Goal: Task Accomplishment & Management: Complete application form

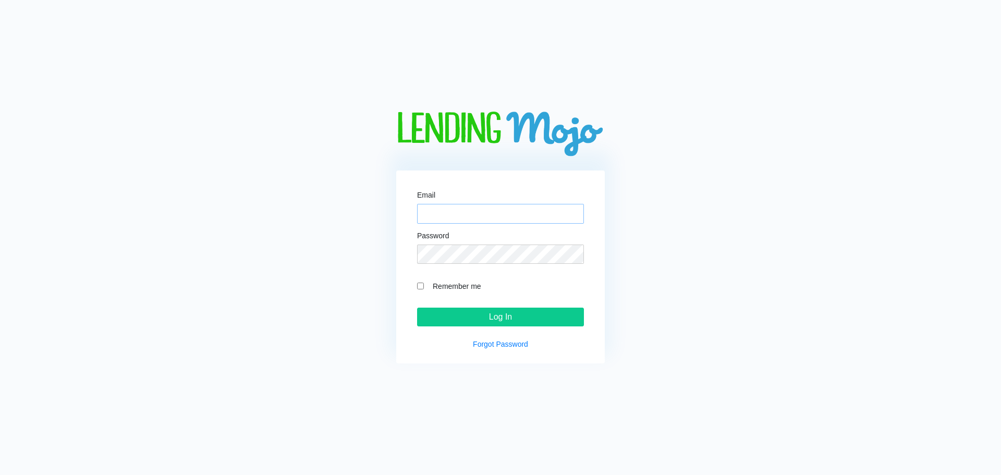
click at [450, 211] on input "Email" at bounding box center [500, 214] width 167 height 20
click at [453, 211] on input "Email" at bounding box center [500, 214] width 167 height 20
type input "J"
type input "[PERSON_NAME][EMAIL_ADDRESS][DOMAIN_NAME]"
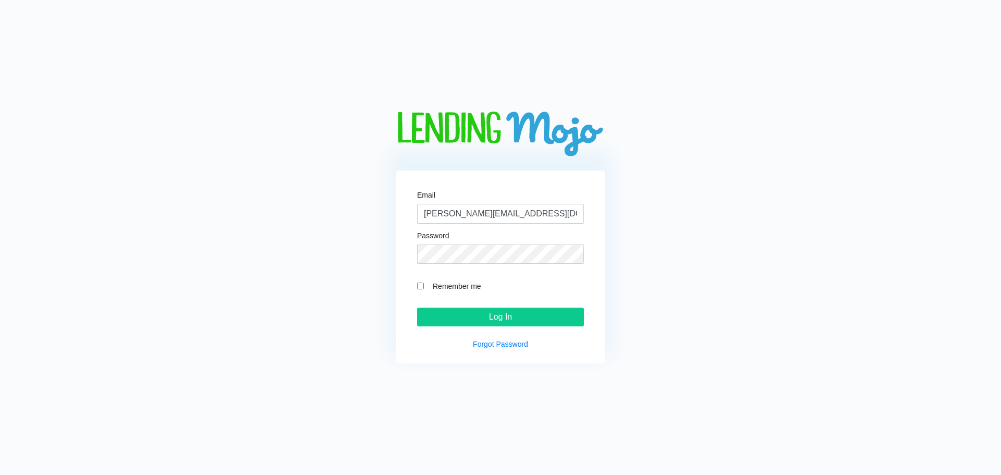
click at [417, 308] on input "Log In" at bounding box center [500, 317] width 167 height 19
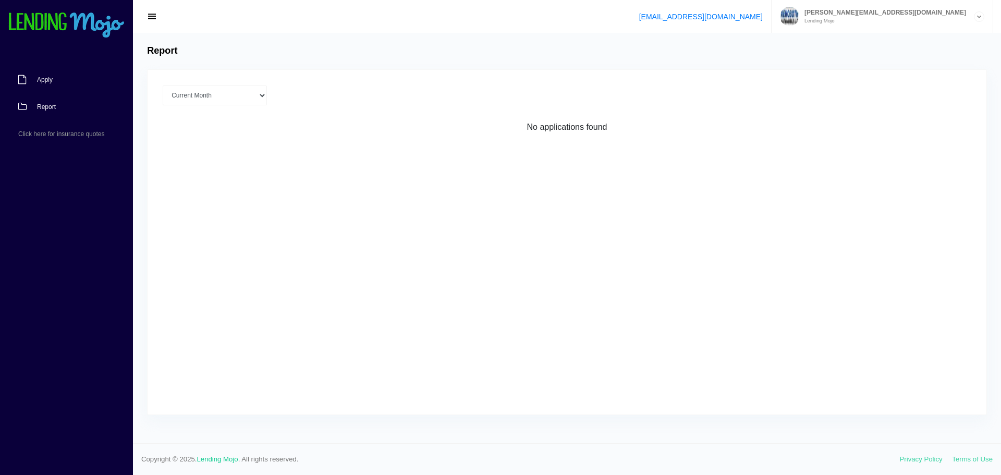
click at [30, 78] on link "Apply" at bounding box center [61, 79] width 123 height 27
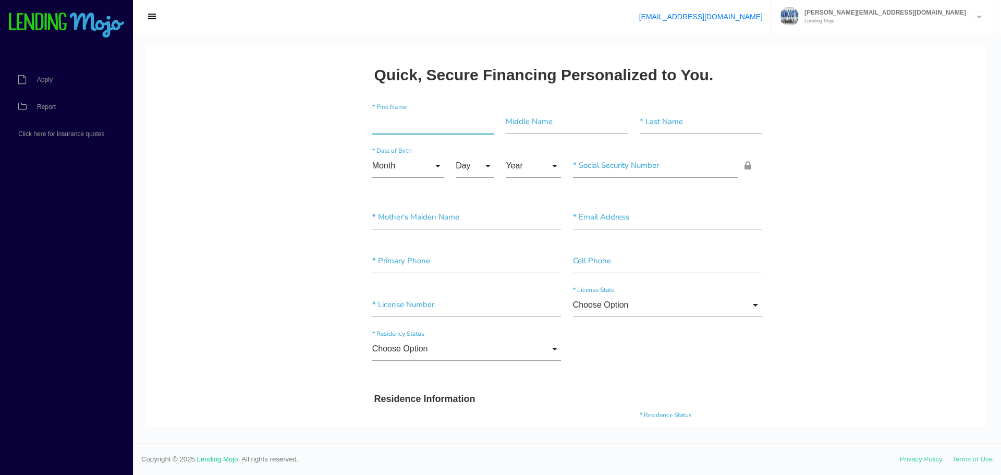
click at [399, 118] on input"] "text" at bounding box center [433, 122] width 122 height 24
drag, startPoint x: 376, startPoint y: 124, endPoint x: 659, endPoint y: 180, distance: 288.6
click at [379, 124] on input"] "text" at bounding box center [433, 122] width 122 height 24
type input"] "Frank"
type input"] "Dominguez"
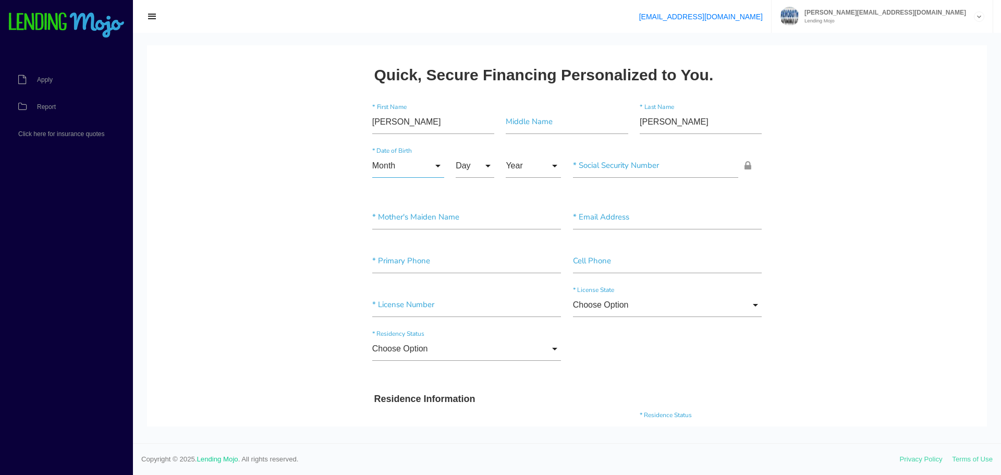
click at [431, 164] on input "Month" at bounding box center [408, 166] width 72 height 24
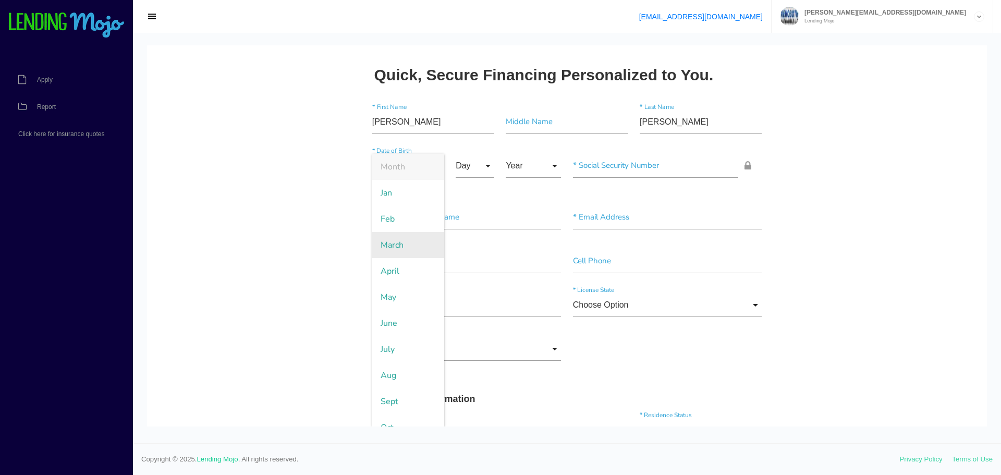
click at [410, 248] on span "March" at bounding box center [408, 245] width 72 height 26
type input "March"
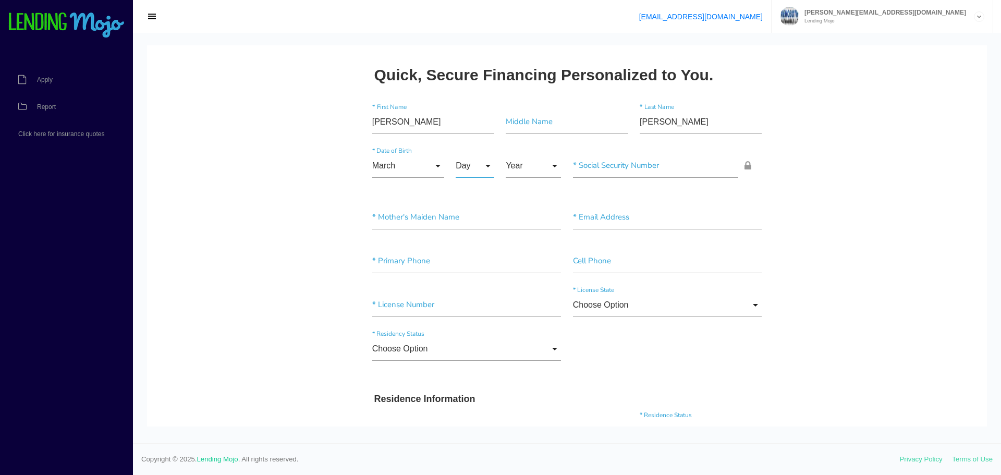
click at [484, 163] on input "Day" at bounding box center [475, 166] width 39 height 24
click at [478, 347] on span "15" at bounding box center [482, 349] width 52 height 26
type input "15"
click at [548, 161] on input "Year" at bounding box center [533, 166] width 55 height 24
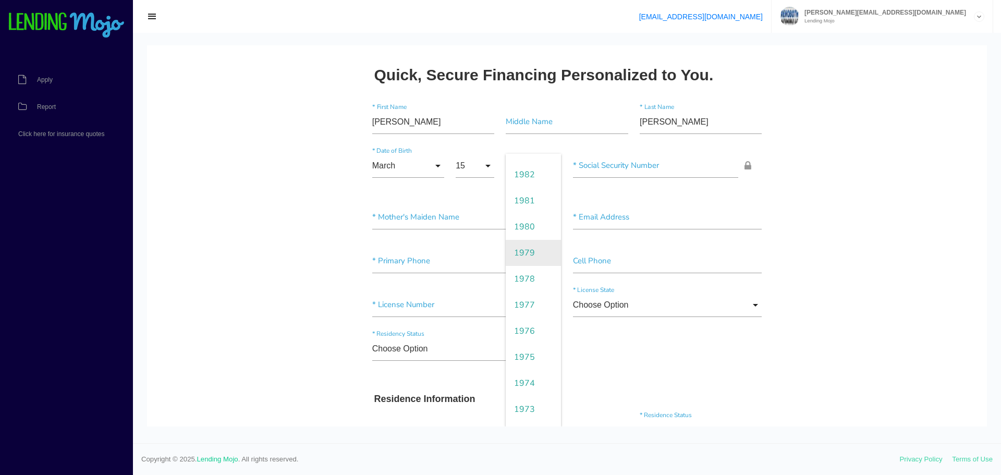
scroll to position [626, 0]
click at [532, 250] on span "1981" at bounding box center [533, 245] width 55 height 26
type input "1981"
click at [599, 165] on input"] "text" at bounding box center [656, 166] width 166 height 24
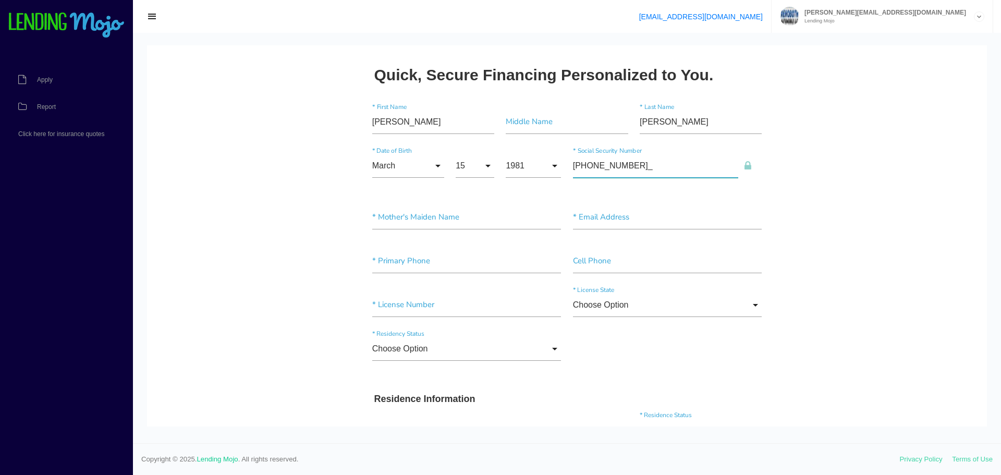
type input"] "062-66-1386"
click at [414, 220] on input"] "text" at bounding box center [466, 217] width 189 height 24
type input"] "Delbert"
click at [609, 218] on input"] "text" at bounding box center [667, 217] width 189 height 24
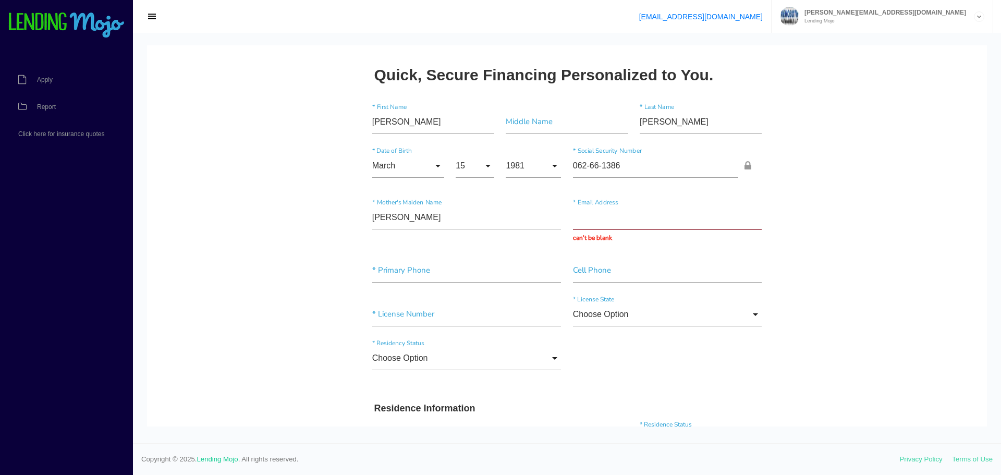
paste input "Fjd212718@gmail.com"
type input "Fjd212718@gmail.com"
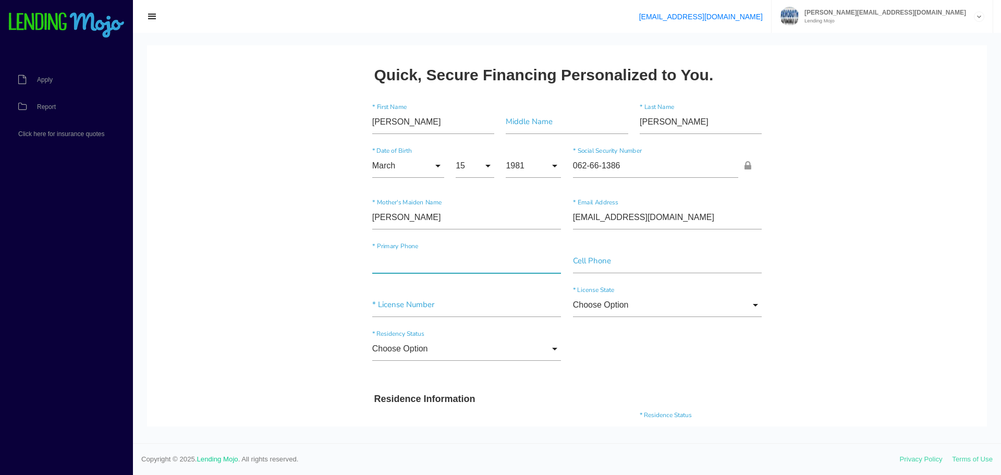
click at [392, 272] on input"] "text" at bounding box center [466, 261] width 189 height 24
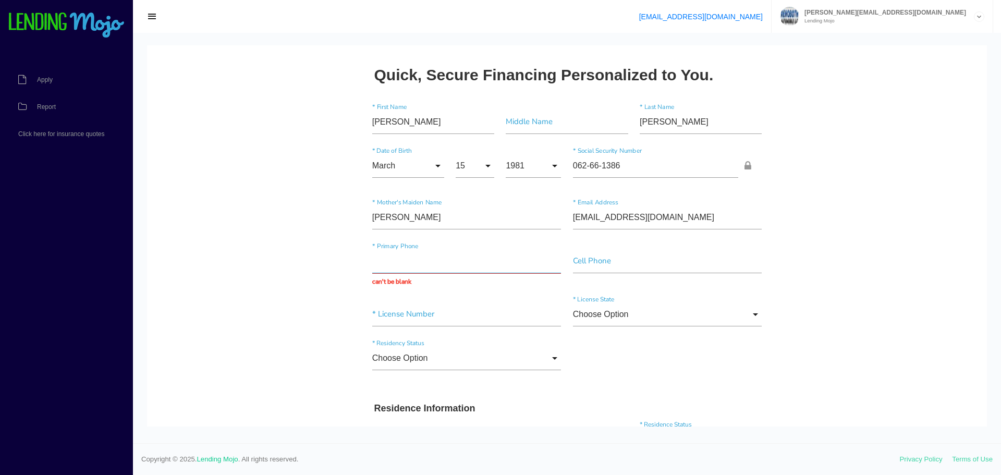
paste input "(914) 223-0652"
type input "(914) 223-0652"
drag, startPoint x: 457, startPoint y: 261, endPoint x: 337, endPoint y: 261, distance: 119.4
click at [592, 263] on input"] "text" at bounding box center [667, 261] width 189 height 24
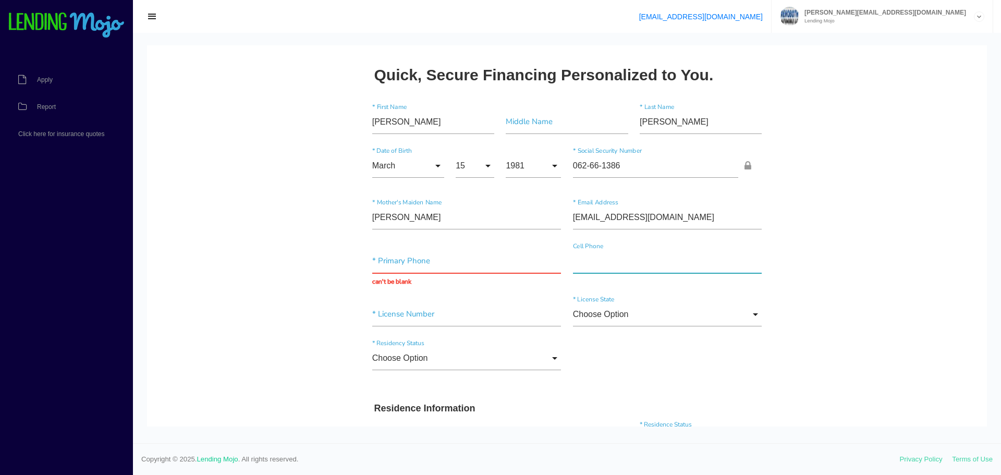
paste input"] "(914) 223-0652"
type input"] "(914) 223-0652"
paste input "(718) 697-1482"
type input "(718) 697-1482"
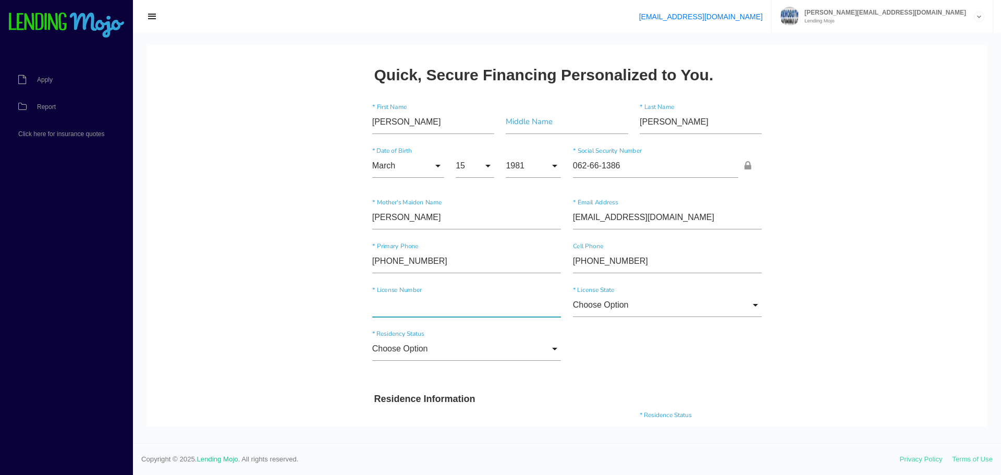
click at [392, 311] on input"] "text" at bounding box center [466, 305] width 189 height 24
click at [622, 304] on input "Choose Option" at bounding box center [667, 305] width 189 height 24
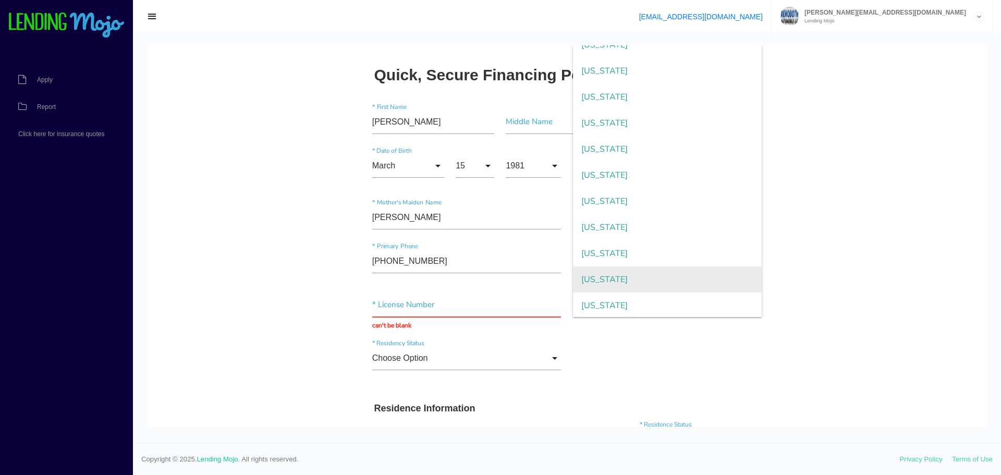
scroll to position [730, 0]
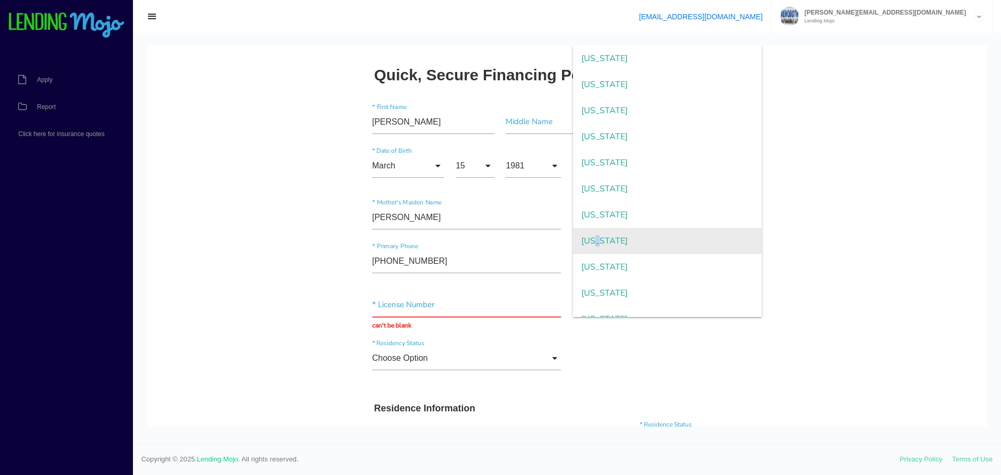
click at [597, 237] on span "New York" at bounding box center [667, 241] width 189 height 26
type input "New York"
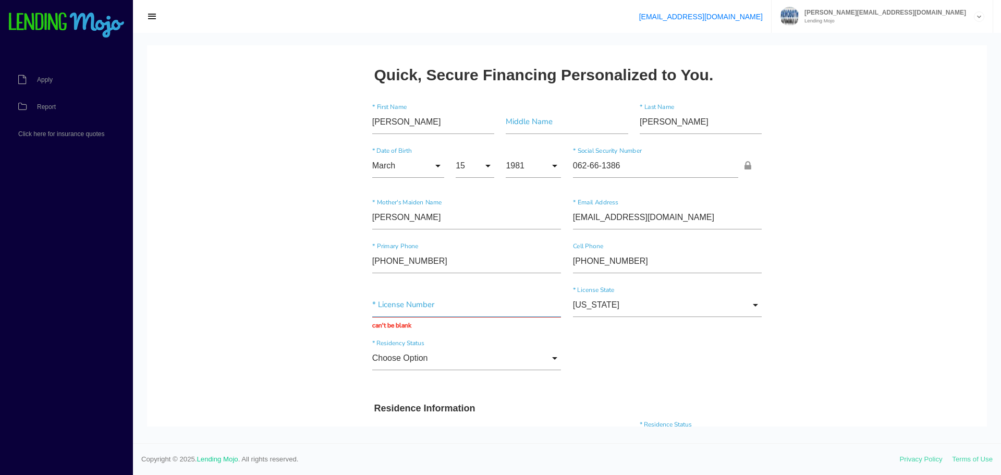
click at [383, 297] on input "text" at bounding box center [466, 305] width 189 height 24
click at [375, 309] on input "text" at bounding box center [466, 305] width 189 height 24
type input "540095124"
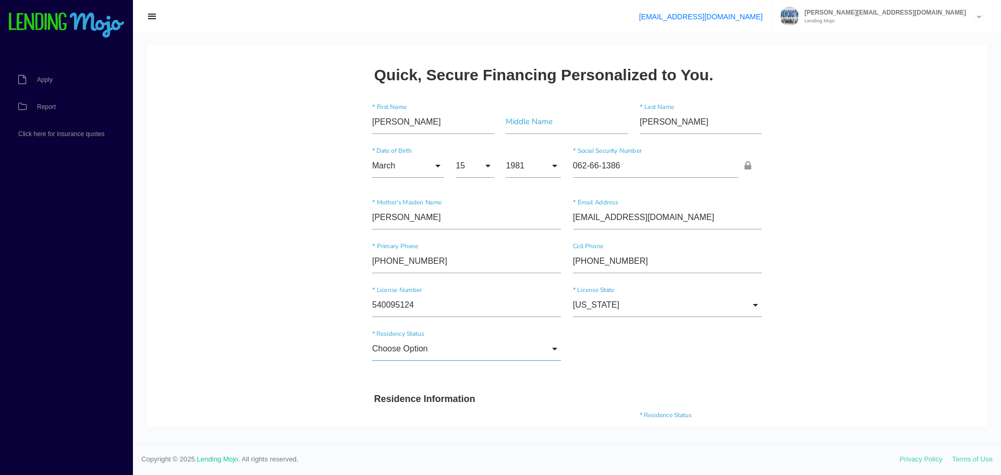
click at [425, 355] on input "Choose Option" at bounding box center [466, 349] width 189 height 24
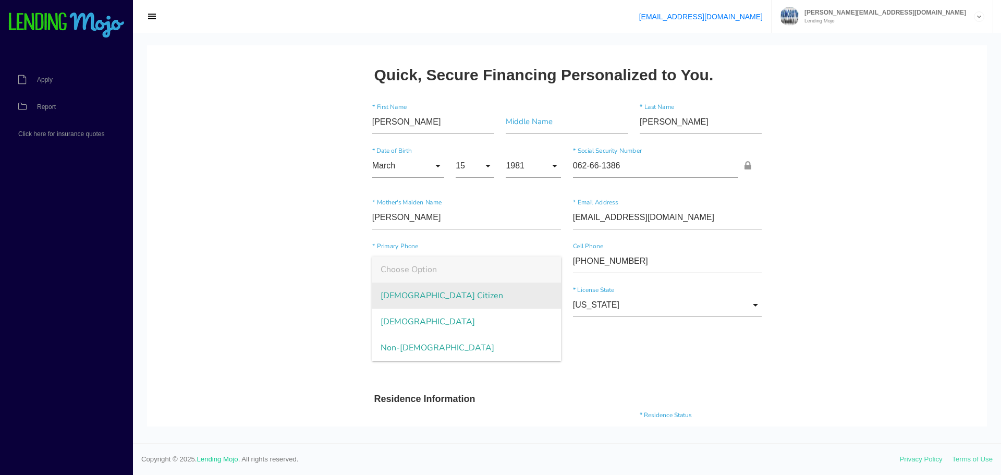
click at [418, 292] on span "US Citizen" at bounding box center [466, 296] width 189 height 26
type input "US Citizen"
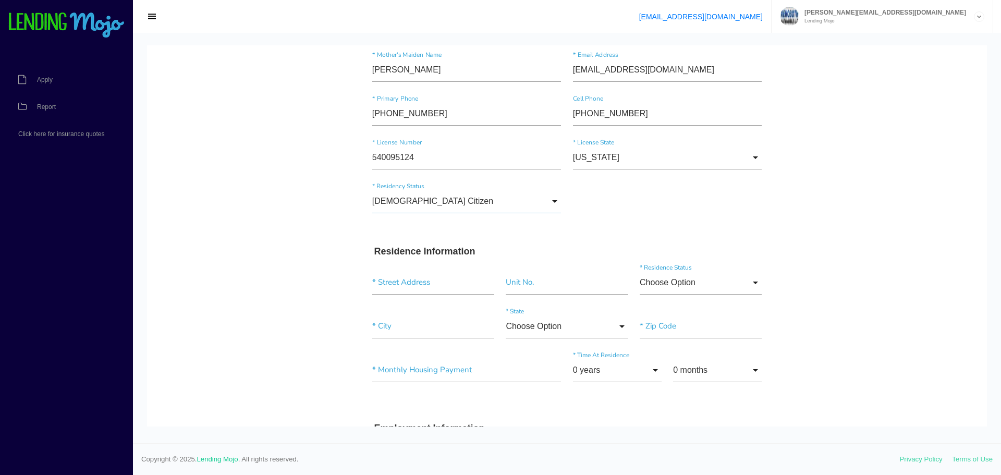
scroll to position [261, 0]
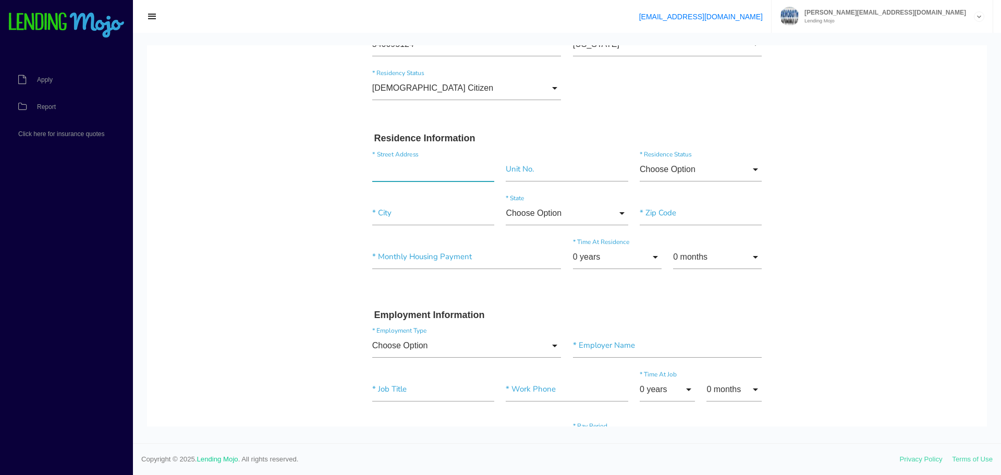
click at [413, 169] on input "text" at bounding box center [433, 169] width 122 height 24
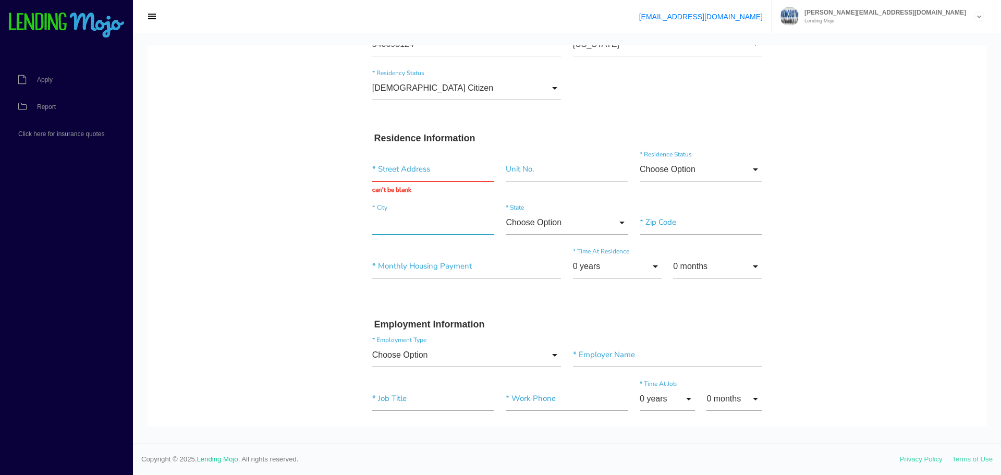
paste input"] "22 argyle street"
type input"] "22 argyle street"
click at [529, 222] on input "Choose Option" at bounding box center [567, 223] width 122 height 24
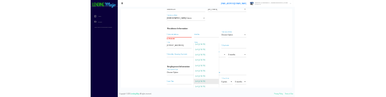
scroll to position [730, 0]
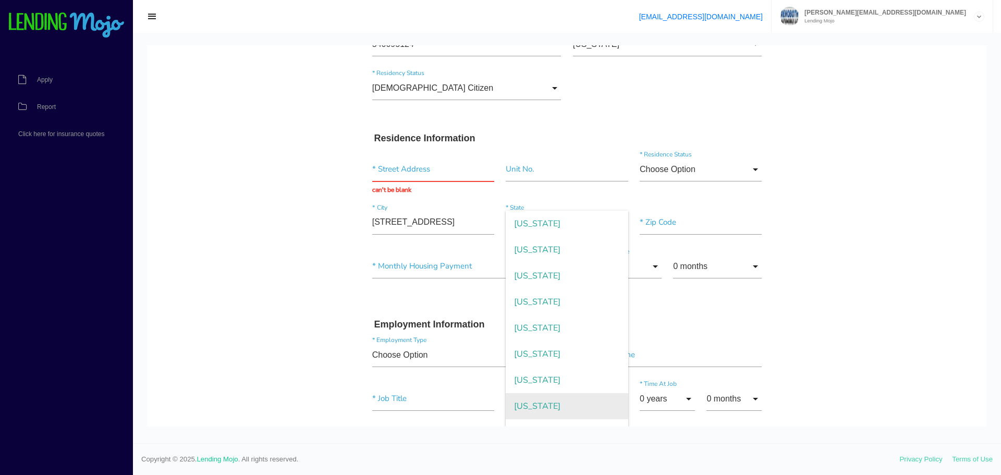
click at [540, 397] on span "New York" at bounding box center [567, 406] width 122 height 26
type input "New York"
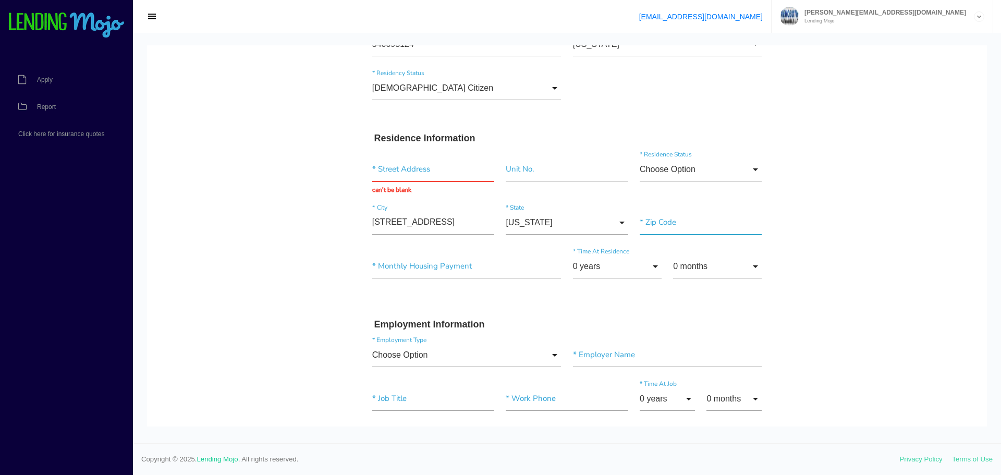
click at [663, 222] on input"] "text" at bounding box center [701, 223] width 122 height 24
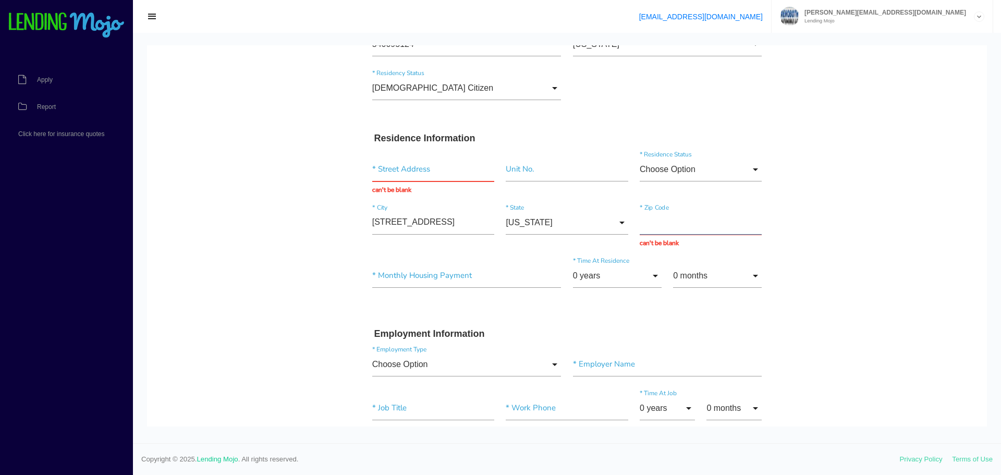
paste input "10537"
type input "10537"
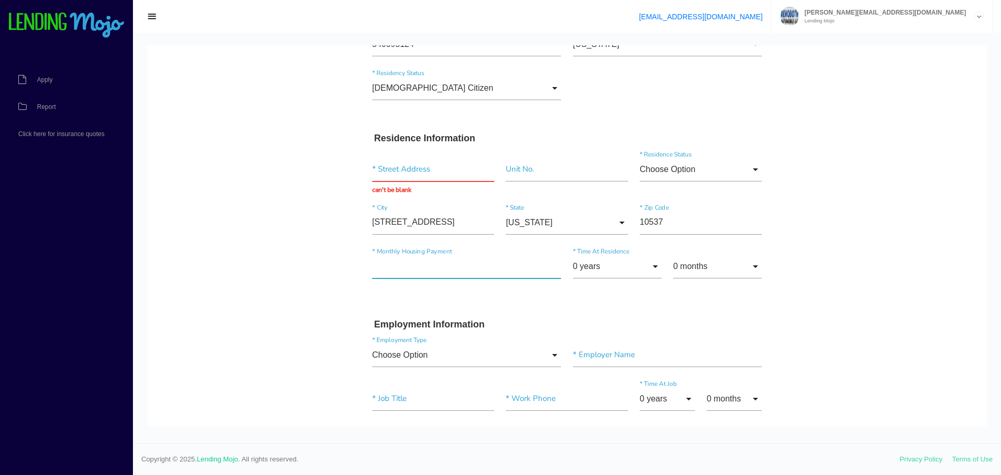
click at [393, 277] on input"] "text" at bounding box center [466, 266] width 189 height 24
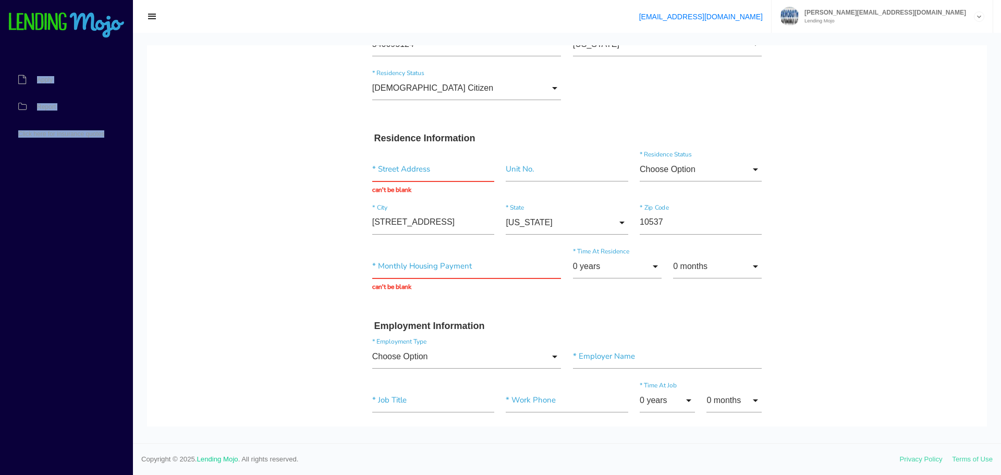
drag, startPoint x: 1003, startPoint y: 5, endPoint x: 1072, endPoint y: 5, distance: 69.9
click at [1001, 5] on html "LM support@lendingmojo.com joseph@rehobothautomobilellc.com Lending Mojo Manage…" at bounding box center [500, 237] width 1001 height 475
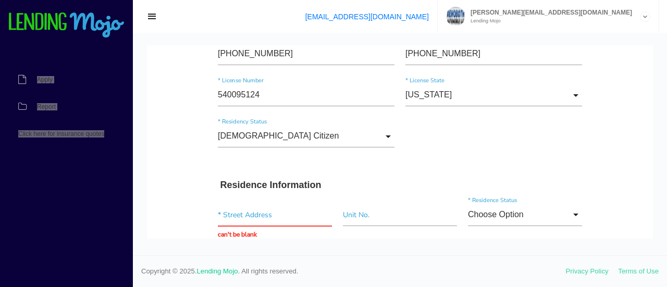
scroll to position [261, 0]
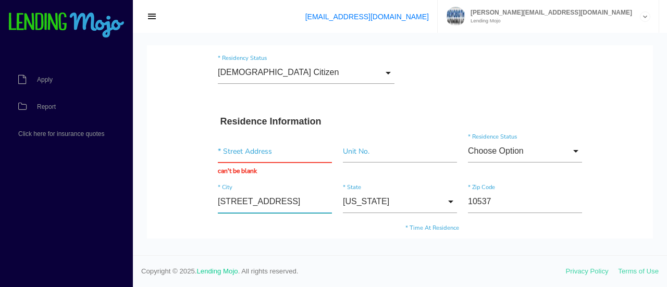
drag, startPoint x: 259, startPoint y: 198, endPoint x: 206, endPoint y: 199, distance: 53.2
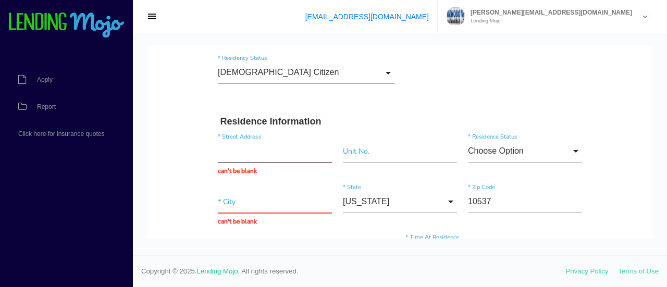
paste input "22 argyle street"
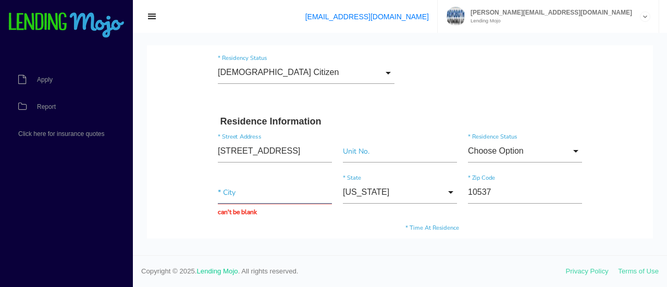
click at [223, 187] on input "text" at bounding box center [275, 192] width 114 height 22
click at [262, 148] on input "22 Argyle St" at bounding box center [275, 151] width 114 height 22
click at [238, 188] on input "text" at bounding box center [275, 192] width 114 height 22
click at [237, 189] on input "text" at bounding box center [275, 192] width 114 height 22
click at [262, 148] on input "22 Argyle St" at bounding box center [275, 151] width 114 height 22
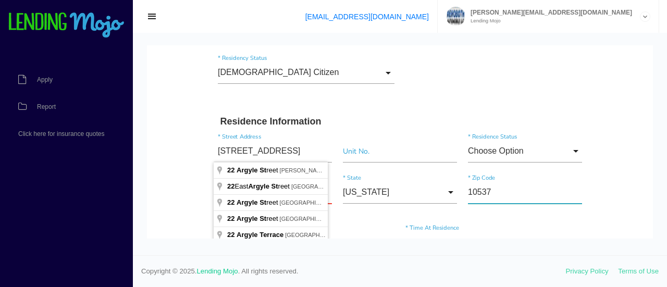
type input "22 Argyle St"
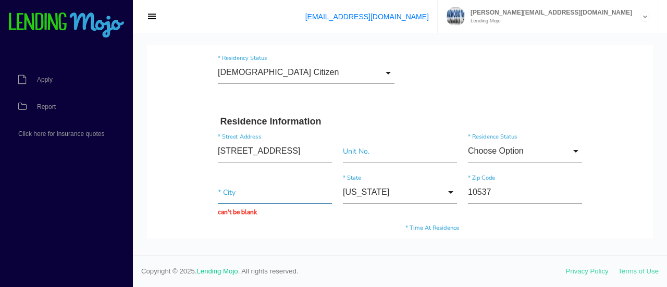
click at [230, 193] on input "text" at bounding box center [275, 192] width 114 height 22
click at [239, 184] on input "text" at bounding box center [275, 192] width 114 height 22
type input "/"
type input "Lake"
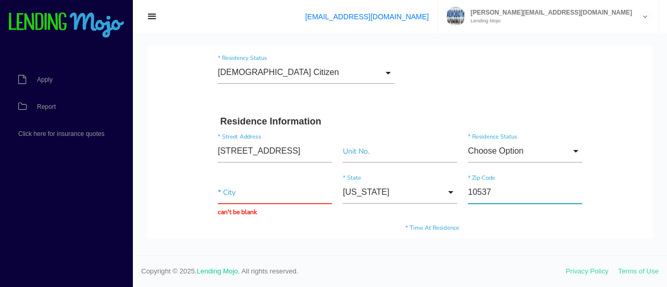
drag, startPoint x: 489, startPoint y: 189, endPoint x: 410, endPoint y: 189, distance: 78.7
click at [414, 189] on div "* City can't be blank New York Choose Option Alaska Alabama Arkansas Arizona Ca…" at bounding box center [400, 199] width 375 height 51
click at [283, 153] on input "22 Argyle St" at bounding box center [275, 151] width 114 height 22
type input "22 Argyle St"
type input "10537"
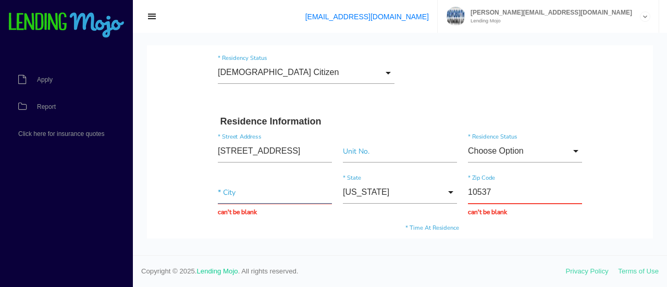
click at [241, 191] on input "text" at bounding box center [275, 192] width 114 height 22
type input "Lake peekskill"
click at [348, 230] on div "* Monthly Housing Payment can't be blank 0 years 0 years 1 year 2 years 3 years…" at bounding box center [400, 250] width 375 height 51
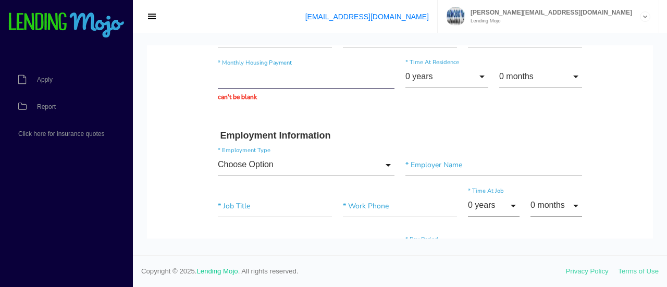
scroll to position [365, 0]
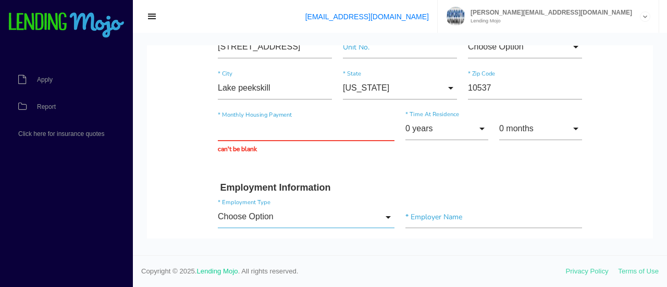
click at [271, 215] on input "Choose Option" at bounding box center [306, 217] width 177 height 22
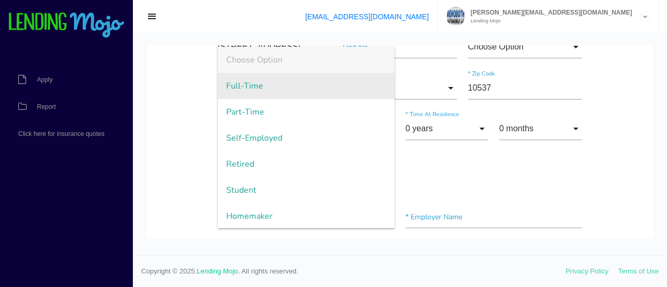
click at [240, 84] on span "Full-Time" at bounding box center [306, 86] width 177 height 26
type input "Full-Time"
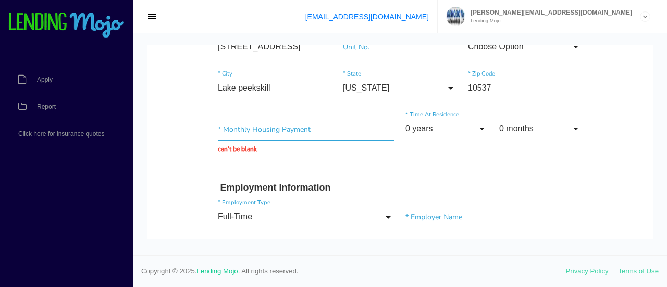
click at [279, 126] on input "text" at bounding box center [306, 129] width 177 height 22
drag, startPoint x: 248, startPoint y: 132, endPoint x: 61, endPoint y: 123, distance: 187.4
type input "$3,100.00"
click at [465, 129] on input "0 years" at bounding box center [447, 129] width 83 height 22
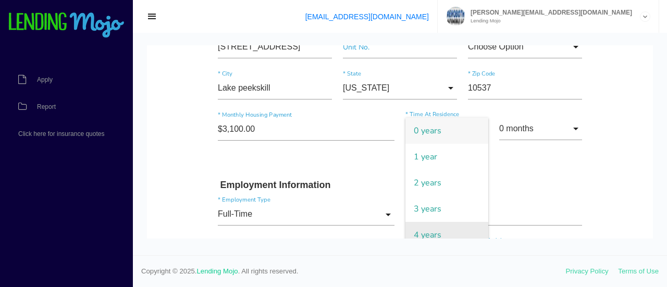
click at [434, 231] on span "4 years" at bounding box center [447, 235] width 83 height 26
type input "4 years"
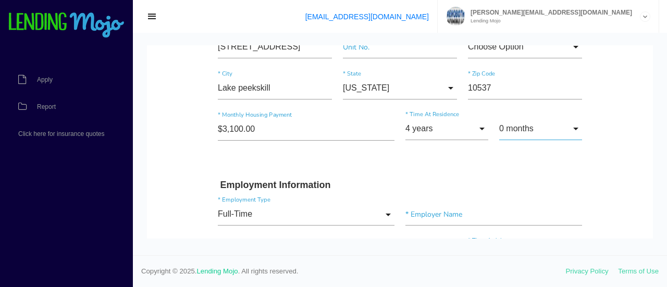
click at [559, 128] on input "0 months" at bounding box center [540, 129] width 83 height 22
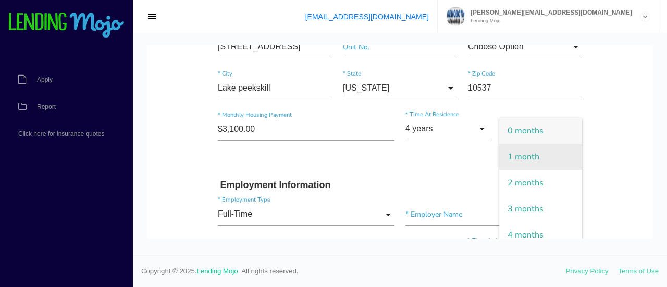
click at [538, 160] on span "1 month" at bounding box center [540, 157] width 83 height 26
type input "1 month"
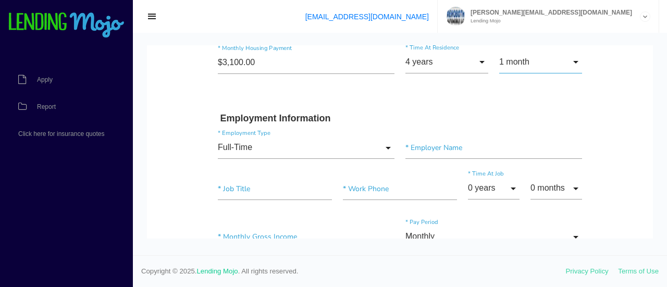
scroll to position [469, 0]
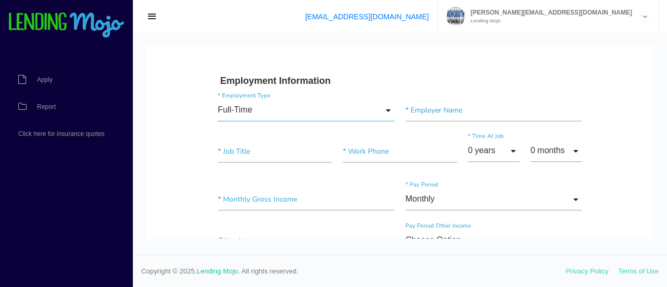
click at [259, 107] on input "Full-Time" at bounding box center [306, 110] width 177 height 22
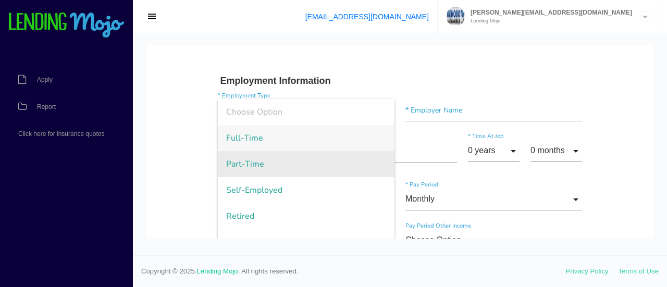
click at [248, 163] on span "Part-Time" at bounding box center [306, 164] width 177 height 26
type input "Part-Time"
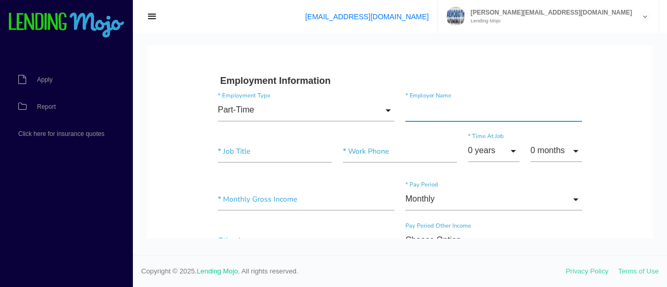
click at [435, 113] on input"] "text" at bounding box center [494, 110] width 177 height 22
type input"] "PCF Distribution"
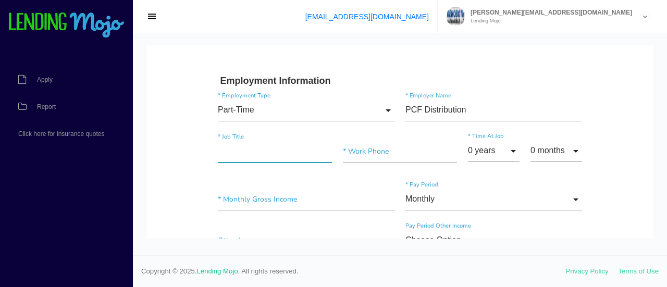
click at [239, 146] on input"] "text" at bounding box center [275, 151] width 114 height 22
type input"] "C"
click at [218, 148] on input"] "rew Forman" at bounding box center [275, 151] width 114 height 22
type input"] "Crew Forman"
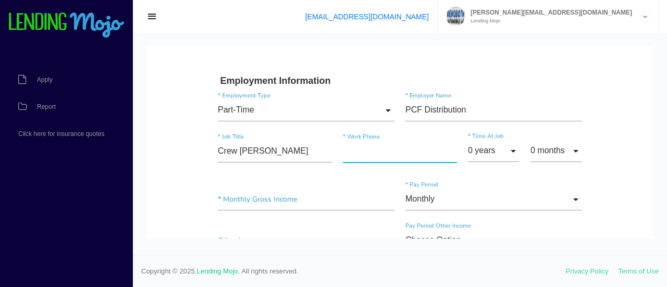
click at [355, 152] on input"] "text" at bounding box center [400, 151] width 114 height 22
paste input "(914) 223-0652"
type input "(914) 223-0652"
click at [576, 151] on input "0 months" at bounding box center [557, 151] width 52 height 22
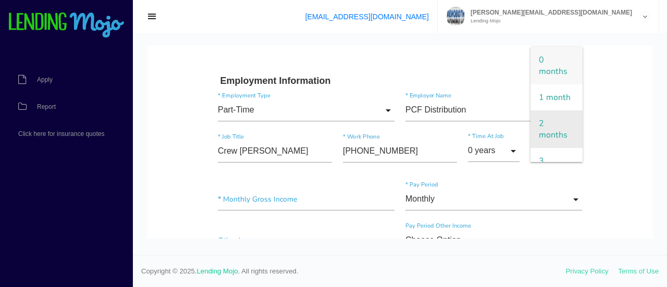
click at [539, 134] on span "2 months" at bounding box center [557, 130] width 52 height 38
type input "2 months"
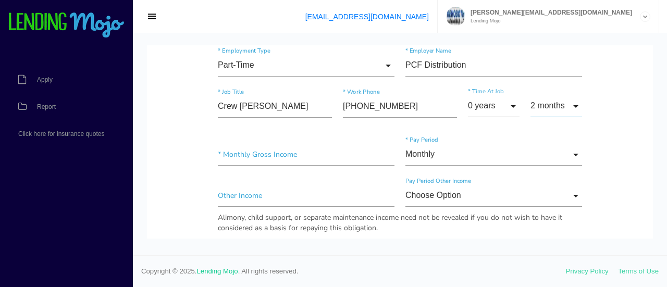
scroll to position [574, 0]
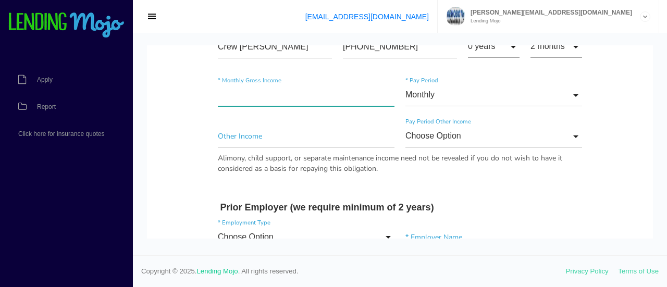
click at [236, 92] on input"] "text" at bounding box center [306, 95] width 177 height 22
type input"] "$2,500.00"
click at [456, 101] on input "Monthly" at bounding box center [494, 95] width 177 height 22
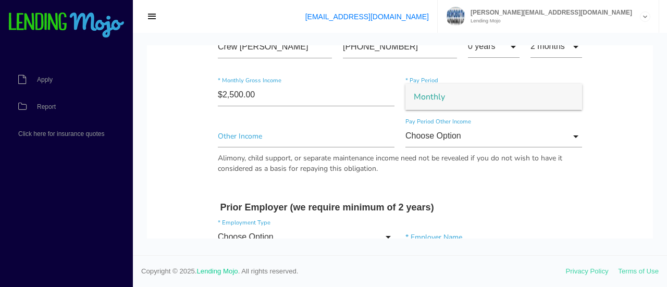
click at [454, 94] on span "Monthly" at bounding box center [494, 97] width 177 height 26
click at [572, 94] on input "Monthly" at bounding box center [494, 95] width 177 height 22
click at [458, 98] on span "Monthly" at bounding box center [494, 97] width 177 height 26
click at [432, 95] on input "Monthly" at bounding box center [494, 95] width 177 height 22
click at [438, 94] on span "Monthly" at bounding box center [494, 97] width 177 height 26
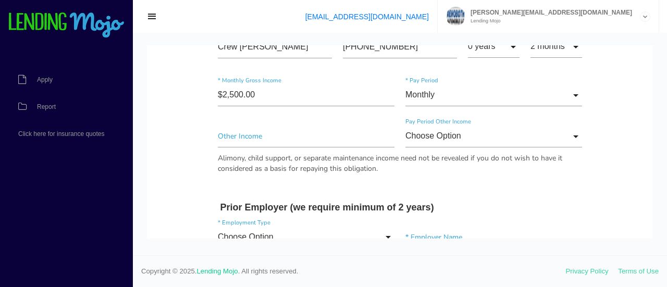
click at [419, 80] on div "$2,500.00 * Monthly Gross Income Monthly Monthly Monthly * Pay Period" at bounding box center [400, 97] width 375 height 41
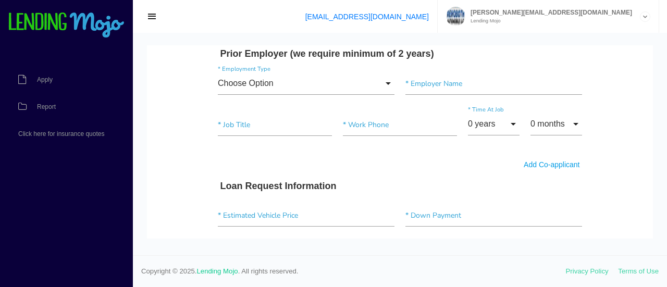
scroll to position [730, 0]
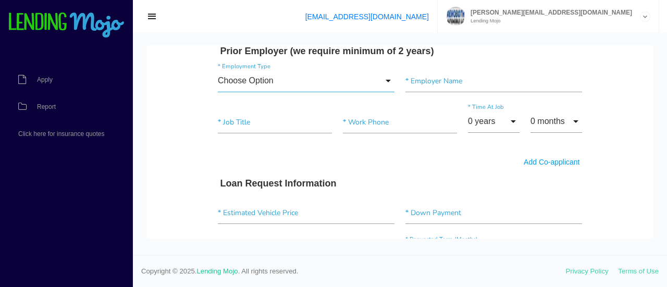
click at [384, 79] on input "Choose Option" at bounding box center [306, 81] width 177 height 22
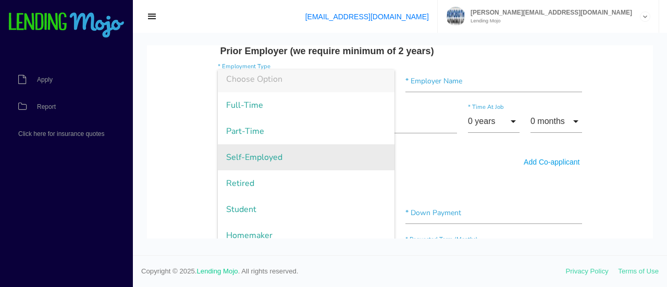
scroll to position [0, 0]
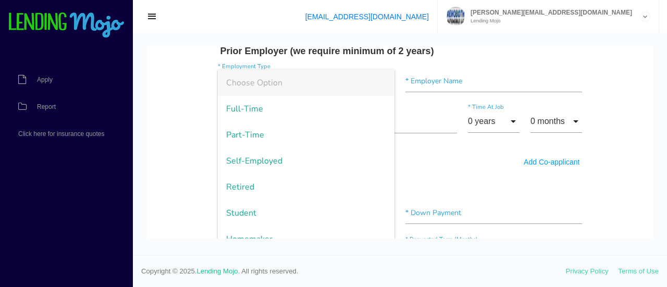
click at [175, 127] on body "Quick, Secure Financing Personalized to You. Frank * First Name Middle Name Dom…" at bounding box center [400, 44] width 506 height 1458
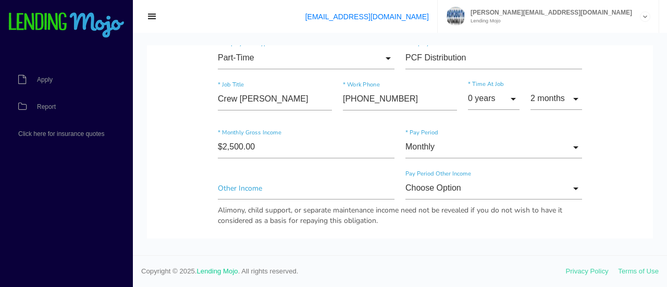
scroll to position [469, 0]
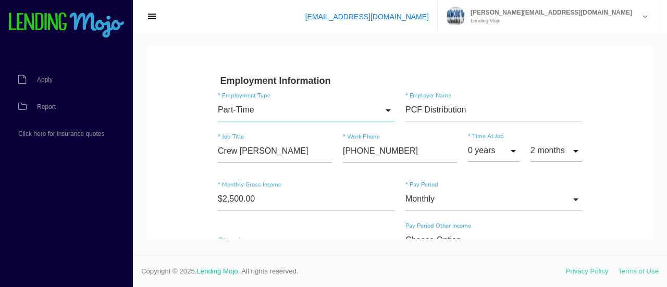
click at [383, 107] on input "Part-Time" at bounding box center [306, 110] width 177 height 22
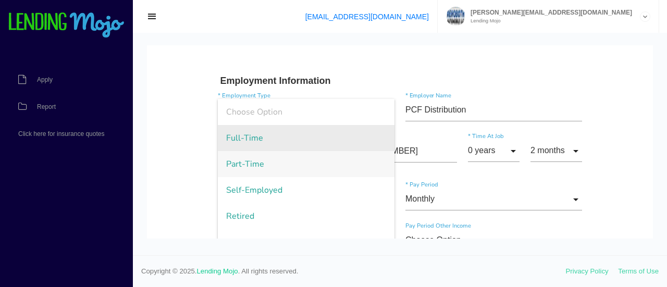
click at [236, 136] on span "Full-Time" at bounding box center [306, 138] width 177 height 26
type input "Full-Time"
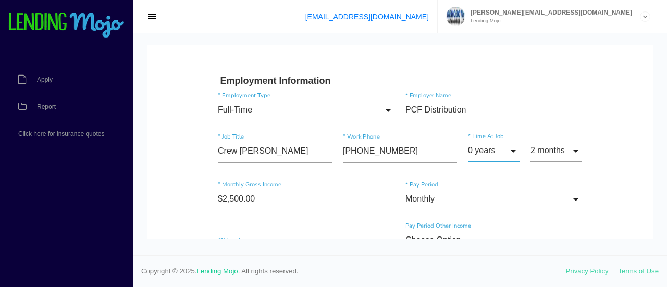
click at [508, 147] on input "0 years" at bounding box center [494, 151] width 52 height 22
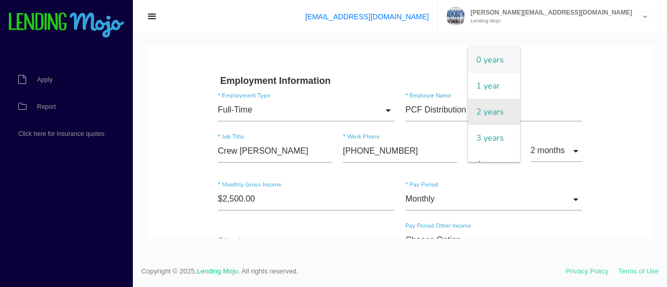
click at [490, 111] on span "2 years" at bounding box center [494, 112] width 52 height 26
type input "2 years"
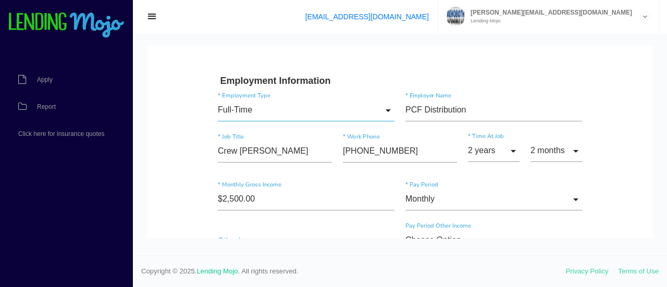
click at [384, 108] on input "Full-Time" at bounding box center [306, 110] width 177 height 22
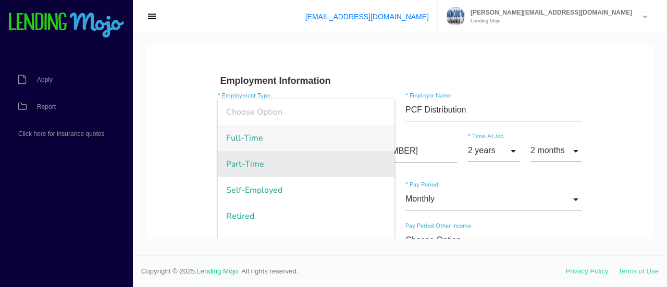
click at [233, 159] on span "Part-Time" at bounding box center [306, 164] width 177 height 26
type input "Part-Time"
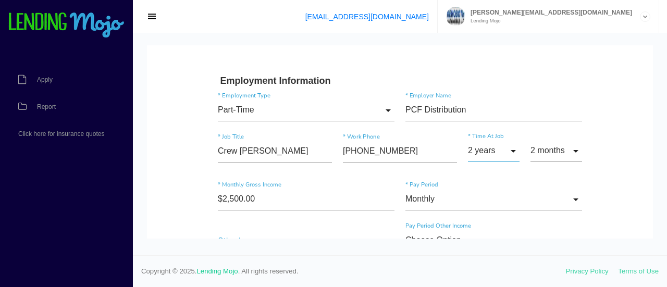
click at [507, 147] on input "2 years" at bounding box center [494, 151] width 52 height 22
click at [489, 63] on span "0 years" at bounding box center [494, 60] width 52 height 26
type input "0 years"
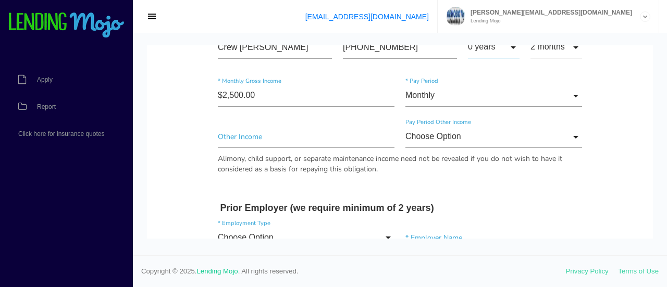
scroll to position [574, 0]
click at [242, 138] on input"] "text" at bounding box center [306, 136] width 177 height 22
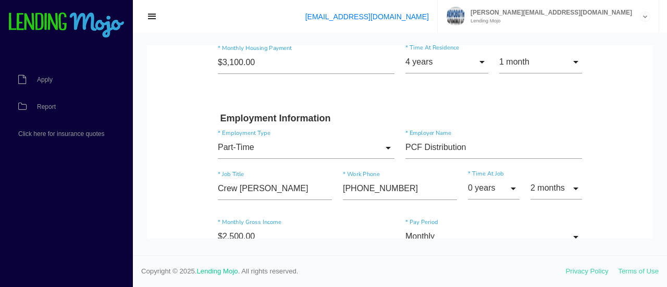
scroll to position [469, 0]
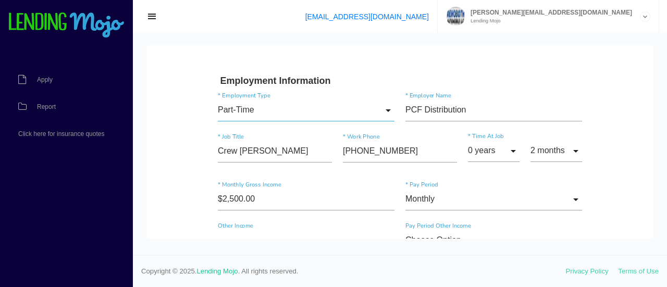
click at [386, 107] on input "Part-Time" at bounding box center [306, 110] width 177 height 22
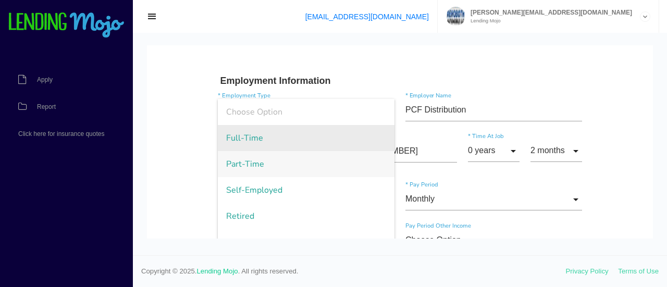
click at [250, 135] on span "Full-Time" at bounding box center [306, 138] width 177 height 26
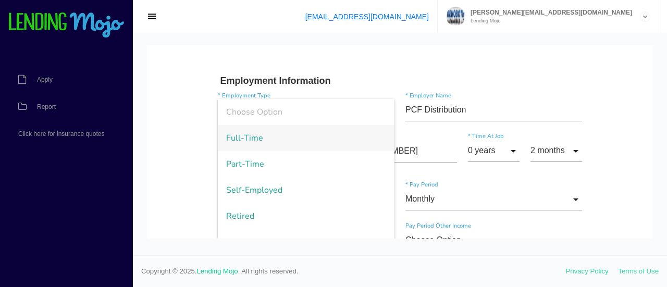
type input "Full-Time"
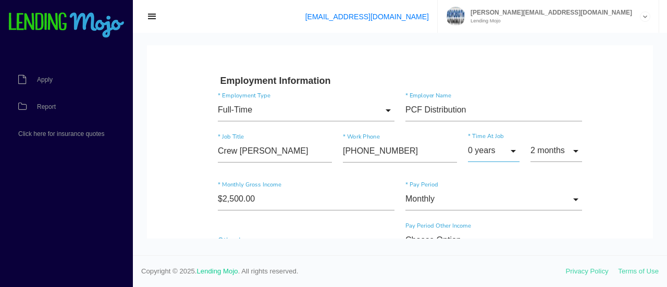
click at [510, 146] on input "0 years" at bounding box center [494, 151] width 52 height 22
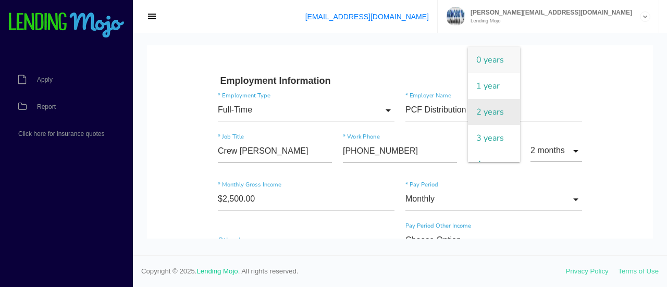
click at [489, 104] on span "2 years" at bounding box center [494, 112] width 52 height 26
type input "2 years"
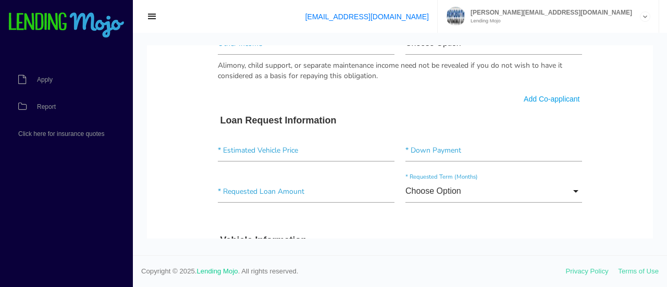
scroll to position [729, 0]
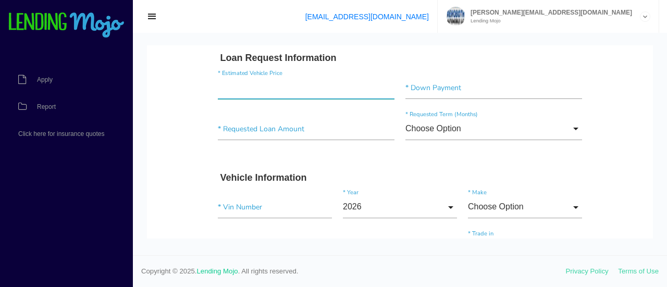
click at [239, 84] on input"] "text" at bounding box center [306, 88] width 177 height 22
type input"] "$29,000.00"
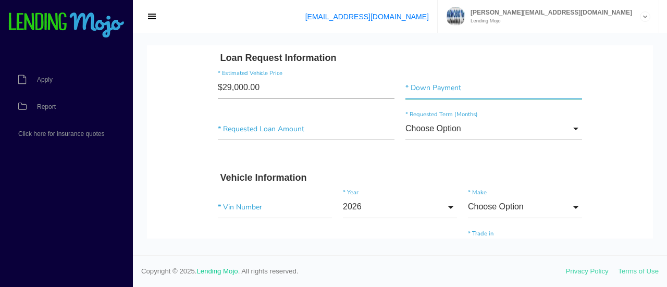
drag, startPoint x: 445, startPoint y: 84, endPoint x: 443, endPoint y: 92, distance: 8.5
click at [446, 86] on input"] "text" at bounding box center [494, 88] width 177 height 22
type input"] "$8,000.00"
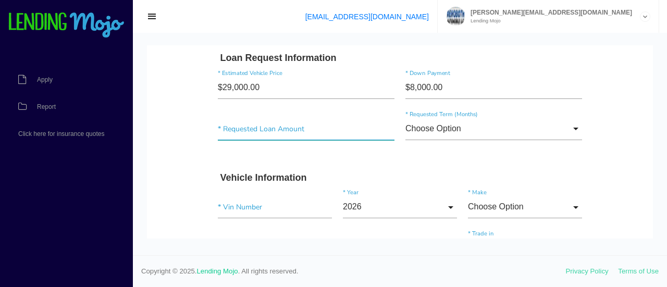
click at [242, 128] on input"] "text" at bounding box center [306, 129] width 177 height 22
type input"] "$29,000.00"
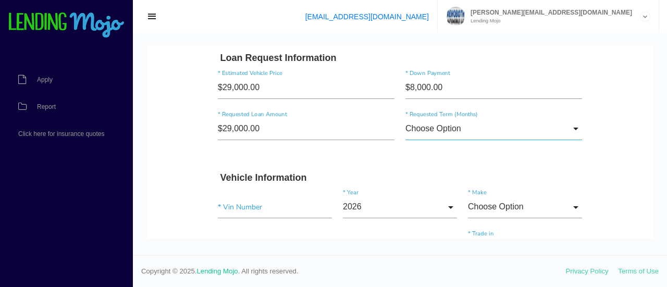
click at [475, 134] on input "Choose Option" at bounding box center [494, 129] width 177 height 22
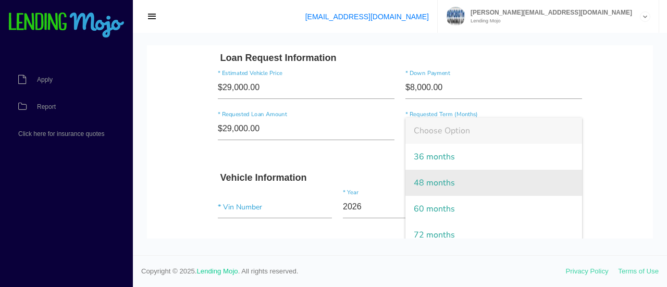
click at [447, 179] on span "48 months" at bounding box center [494, 183] width 177 height 26
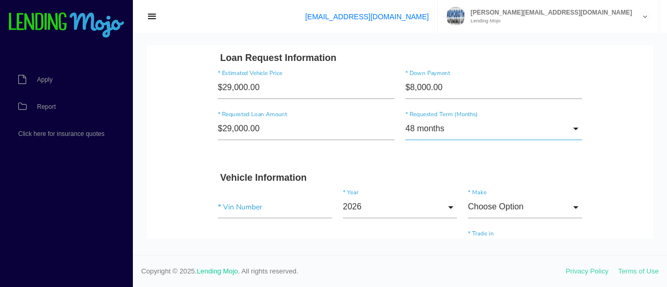
click at [570, 124] on input "48 months" at bounding box center [494, 129] width 177 height 22
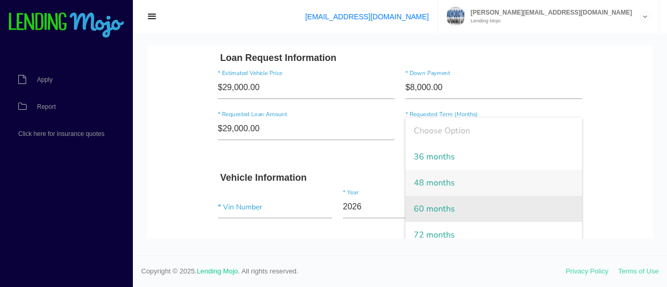
click at [447, 203] on span "60 months" at bounding box center [494, 209] width 177 height 26
type input "60 months"
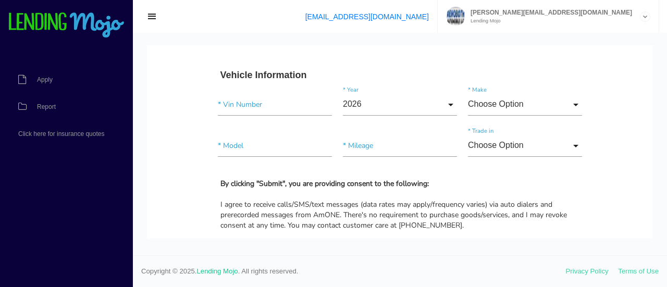
scroll to position [833, 0]
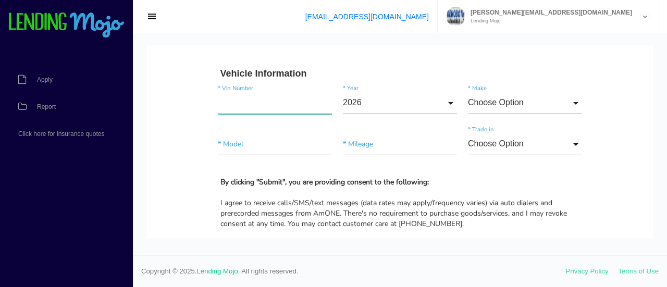
click at [250, 102] on input"] "text" at bounding box center [275, 103] width 114 height 22
type input"] "W1W40BHY4LT027152"
click at [447, 101] on input "2026" at bounding box center [400, 103] width 114 height 22
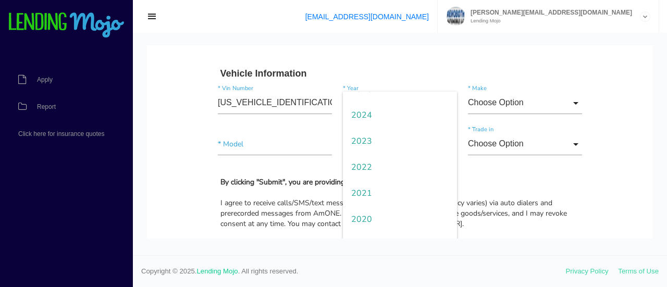
scroll to position [104, 0]
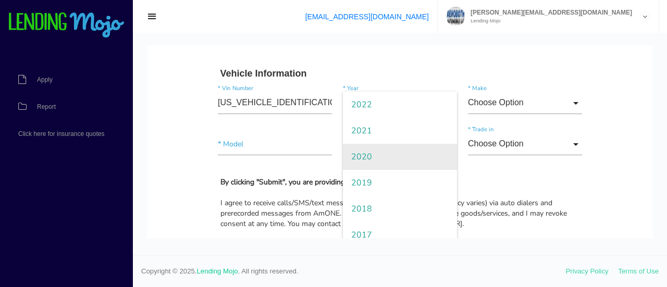
click at [379, 153] on span "2020" at bounding box center [400, 157] width 114 height 26
type input "2020"
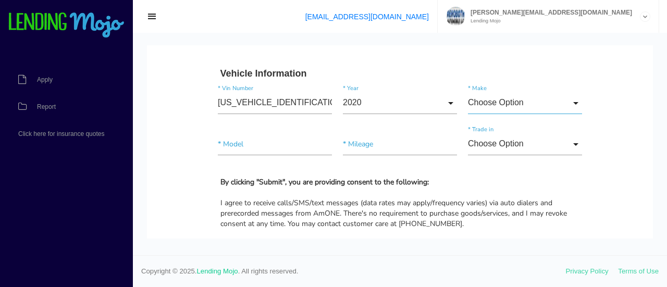
click at [524, 101] on input "Choose Option" at bounding box center [525, 103] width 114 height 22
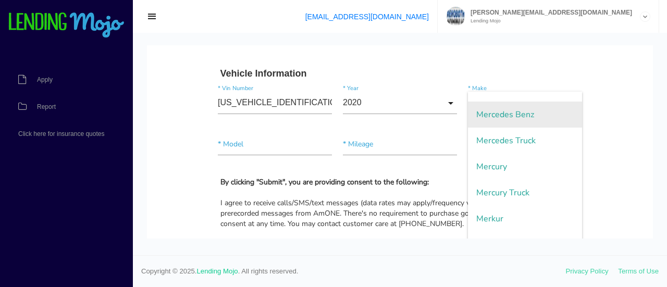
scroll to position [1512, 0]
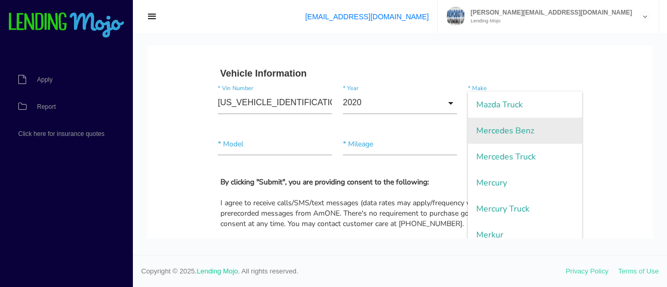
click at [534, 127] on span "Mercedes Benz" at bounding box center [525, 131] width 114 height 26
type input "Mercedes Benz"
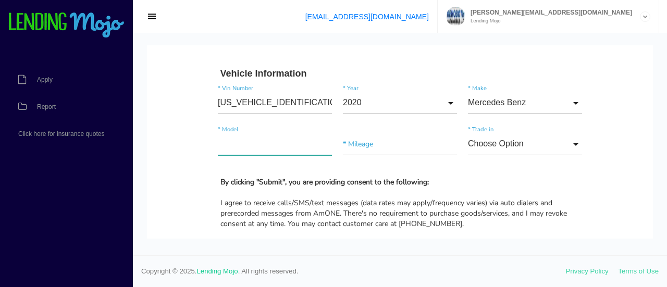
click at [266, 144] on input"] "text" at bounding box center [275, 144] width 114 height 22
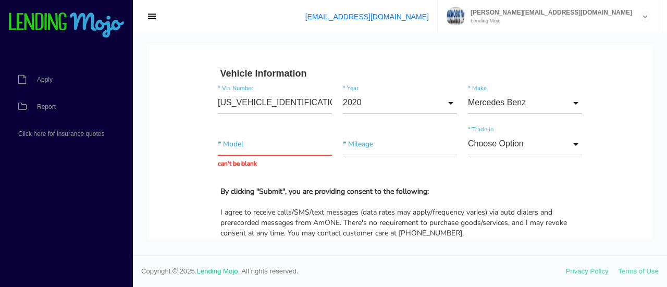
click at [225, 145] on input "text" at bounding box center [275, 144] width 114 height 22
type input "s"
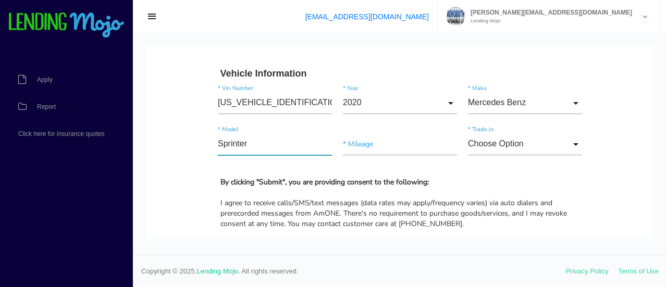
click at [286, 142] on input"] "Sprinter" at bounding box center [275, 144] width 114 height 22
type input"] "Sprinter 2"
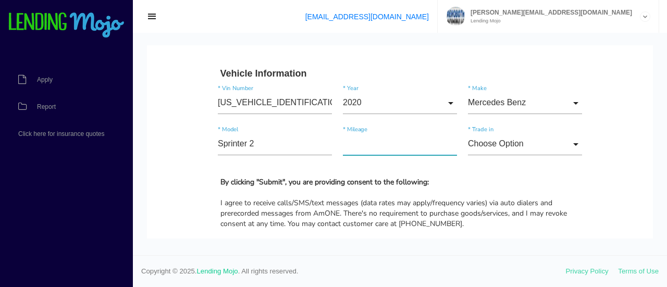
click at [374, 140] on input"] "text" at bounding box center [400, 144] width 114 height 22
type input"] "69,709"
click at [482, 142] on input "Choose Option" at bounding box center [525, 144] width 114 height 22
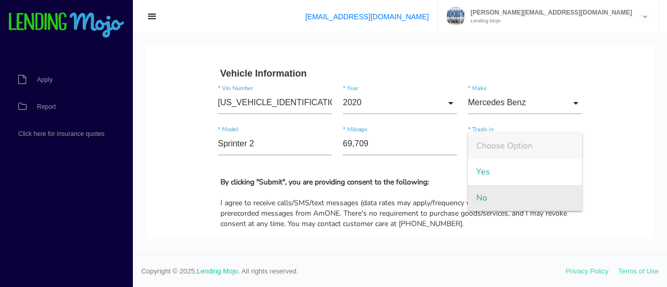
click at [474, 196] on span "No" at bounding box center [525, 198] width 114 height 26
type input "No"
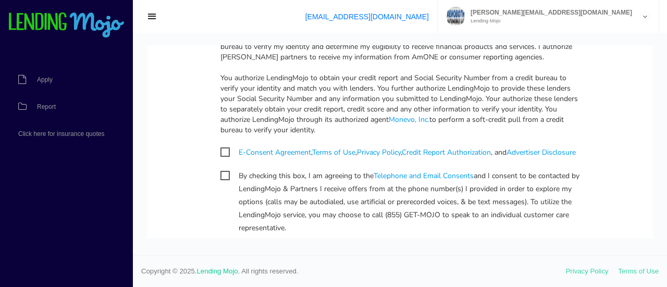
scroll to position [1042, 0]
click at [221, 146] on span "E-Consent Agreement , Terms of Use , Privacy Policy , Credit Report Authorizati…" at bounding box center [399, 152] width 356 height 13
checkbox input "true"
click at [221, 182] on span "By checking this box, I am agreeing to the Telephone and Email Consents and I c…" at bounding box center [401, 175] width 360 height 13
checkbox input "true"
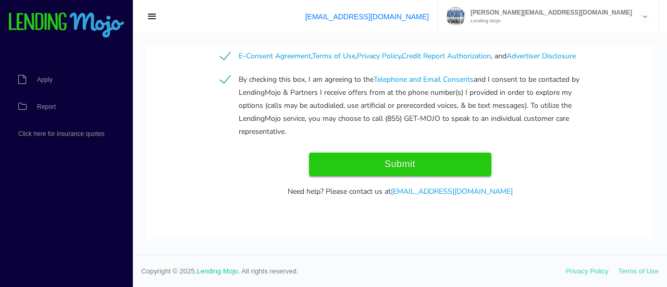
click at [408, 162] on input "Submit" at bounding box center [400, 164] width 182 height 23
type input "Submit"
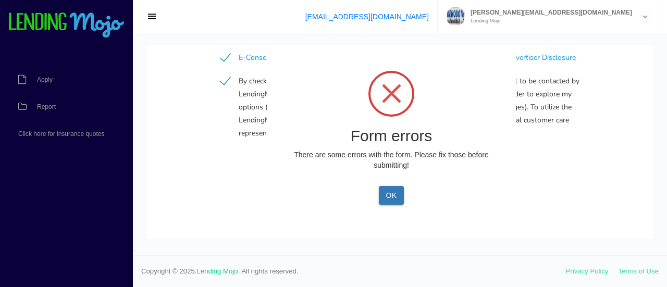
scroll to position [1155, 0]
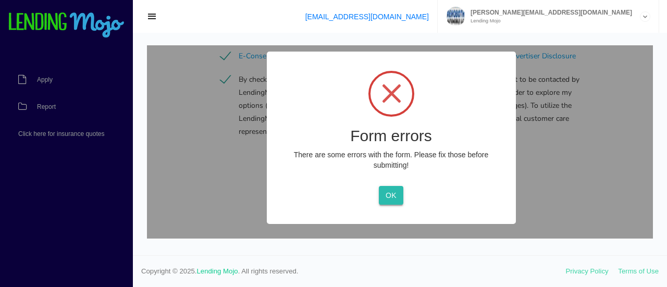
click at [386, 192] on button "OK" at bounding box center [391, 195] width 25 height 19
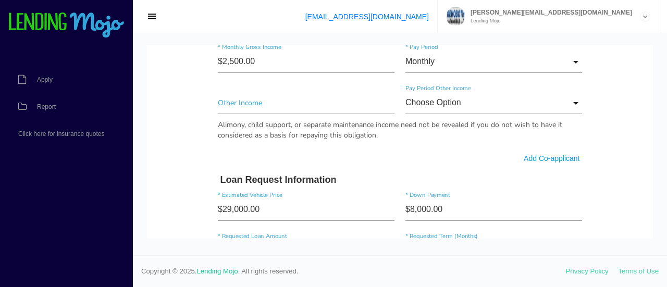
scroll to position [530, 0]
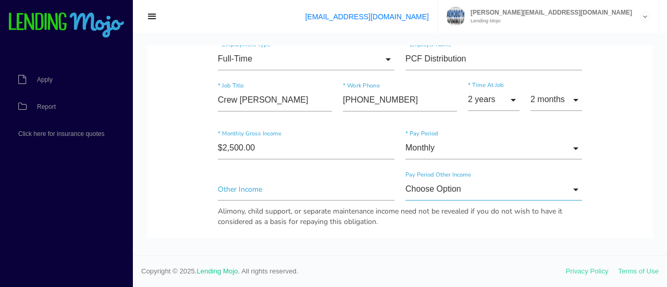
click at [420, 192] on input "Choose Option" at bounding box center [494, 189] width 177 height 22
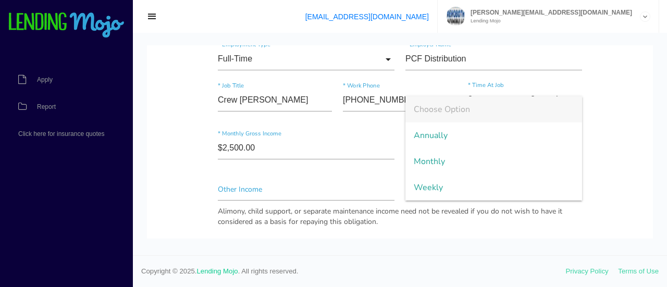
click at [98, 177] on ul "Apply Report Click here for insurance quotes" at bounding box center [61, 106] width 123 height 146
click at [165, 177] on body "Quick, Secure Financing Personalized to You. Frank * First Name Middle Name Dom…" at bounding box center [400, 186] width 506 height 1341
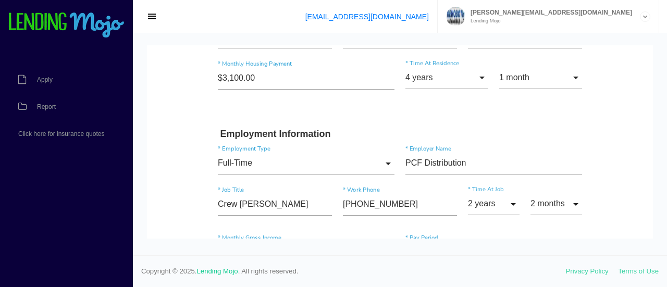
scroll to position [321, 0]
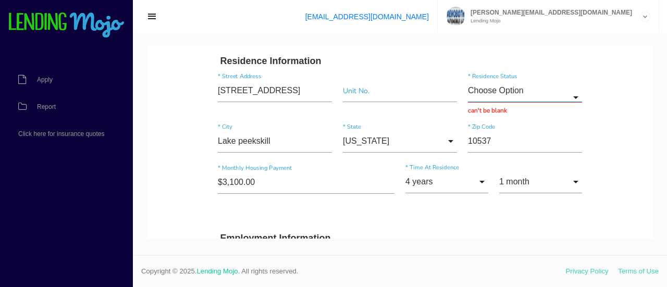
click at [484, 88] on input "Choose Option" at bounding box center [525, 91] width 114 height 22
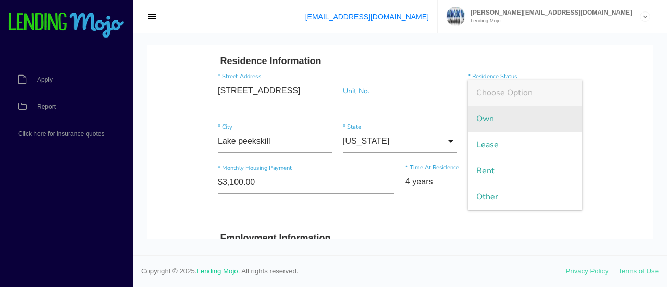
click at [487, 114] on span "Own" at bounding box center [525, 119] width 114 height 26
type input "Own"
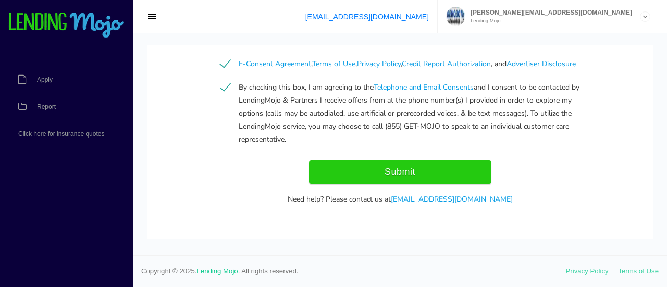
scroll to position [1146, 0]
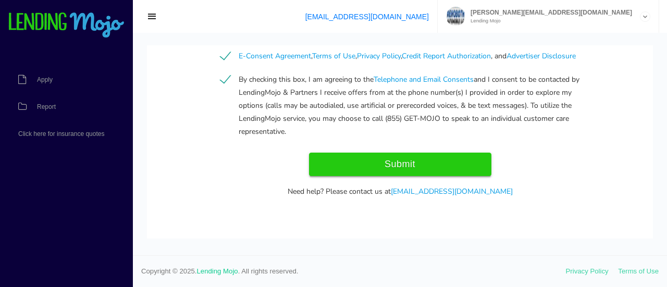
click at [414, 158] on input "Submit" at bounding box center [400, 164] width 182 height 23
type input "Submitting..."
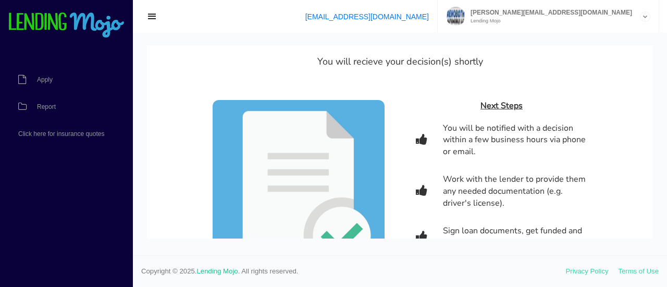
scroll to position [0, 0]
